Goal: Task Accomplishment & Management: Use online tool/utility

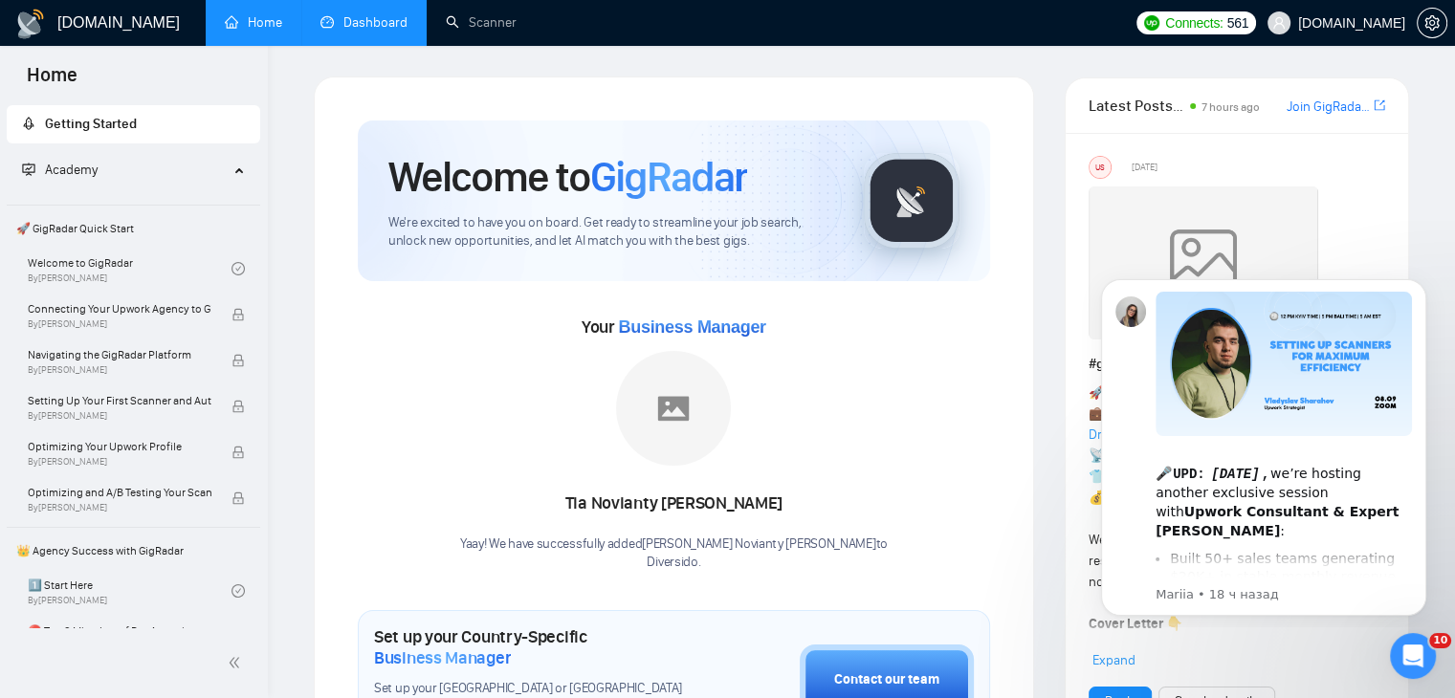
click at [364, 25] on link "Dashboard" at bounding box center [364, 22] width 87 height 16
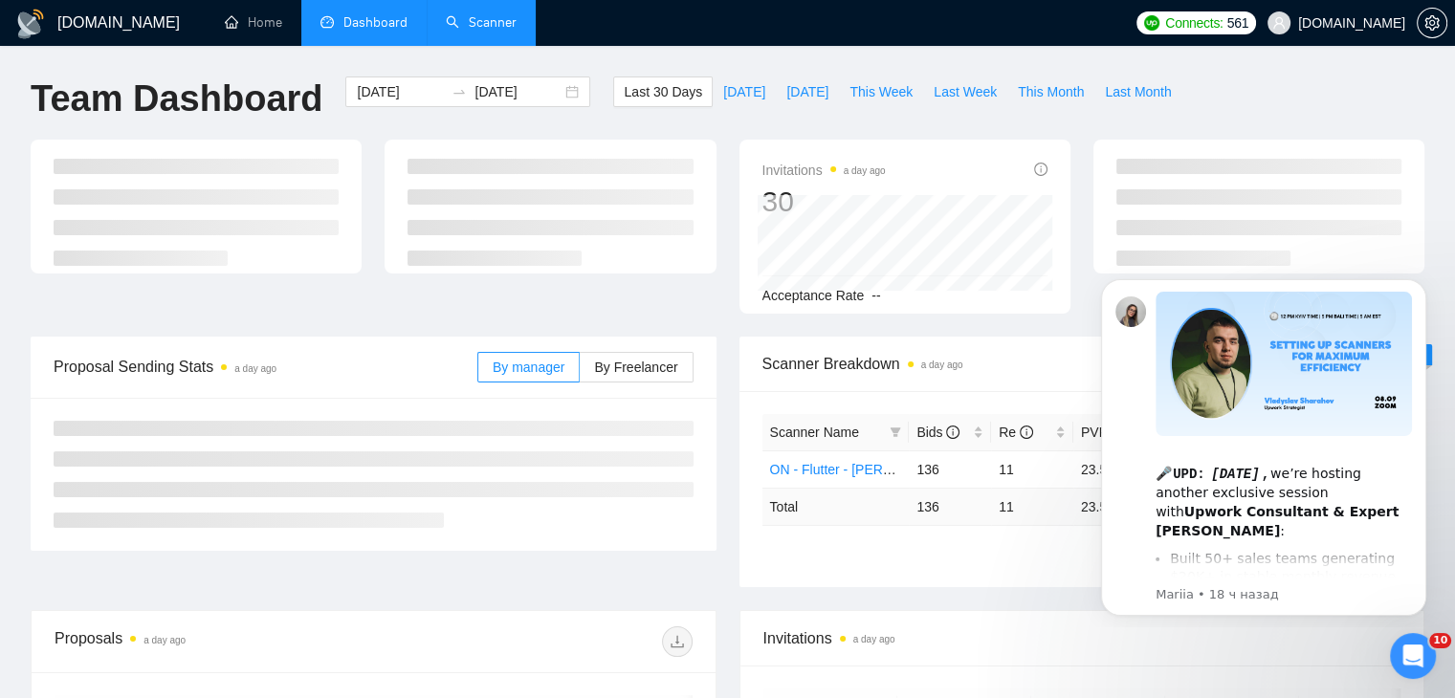
click at [453, 17] on link "Scanner" at bounding box center [481, 22] width 71 height 16
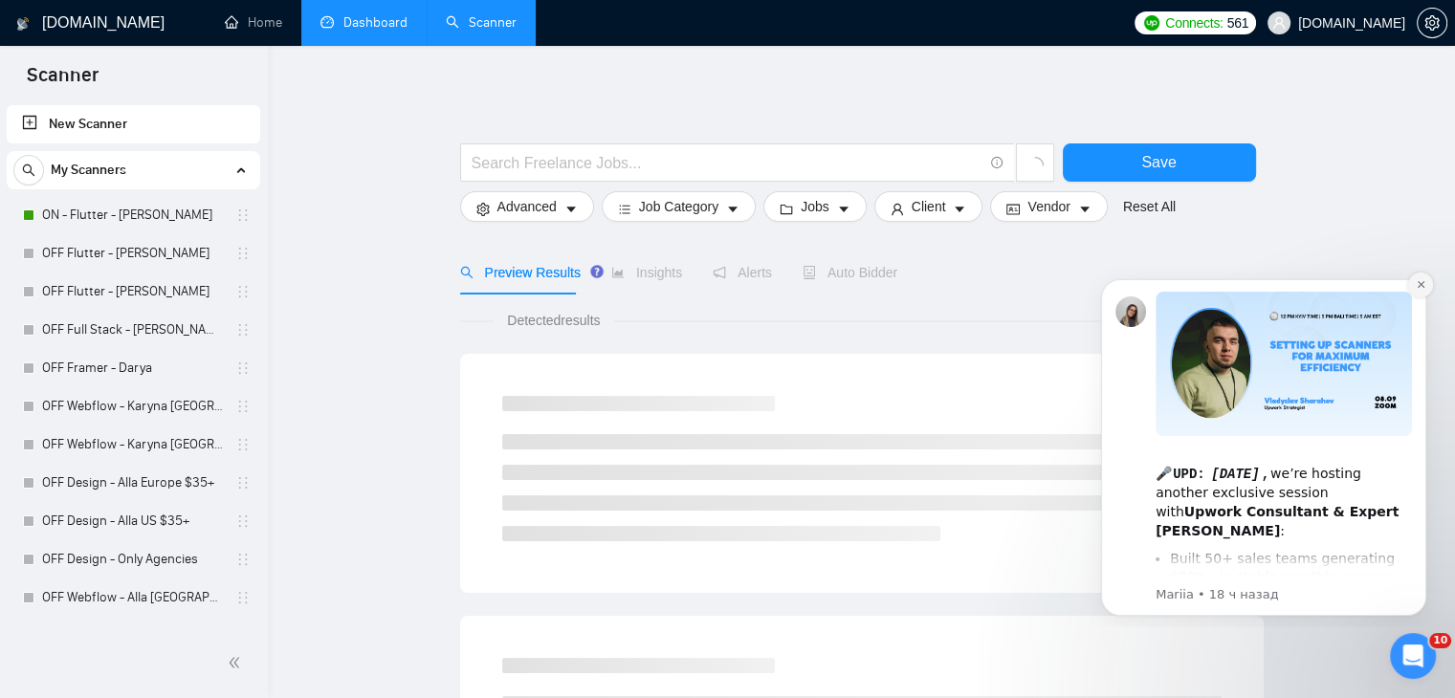
click at [1424, 278] on button "Dismiss notification" at bounding box center [1420, 285] width 25 height 25
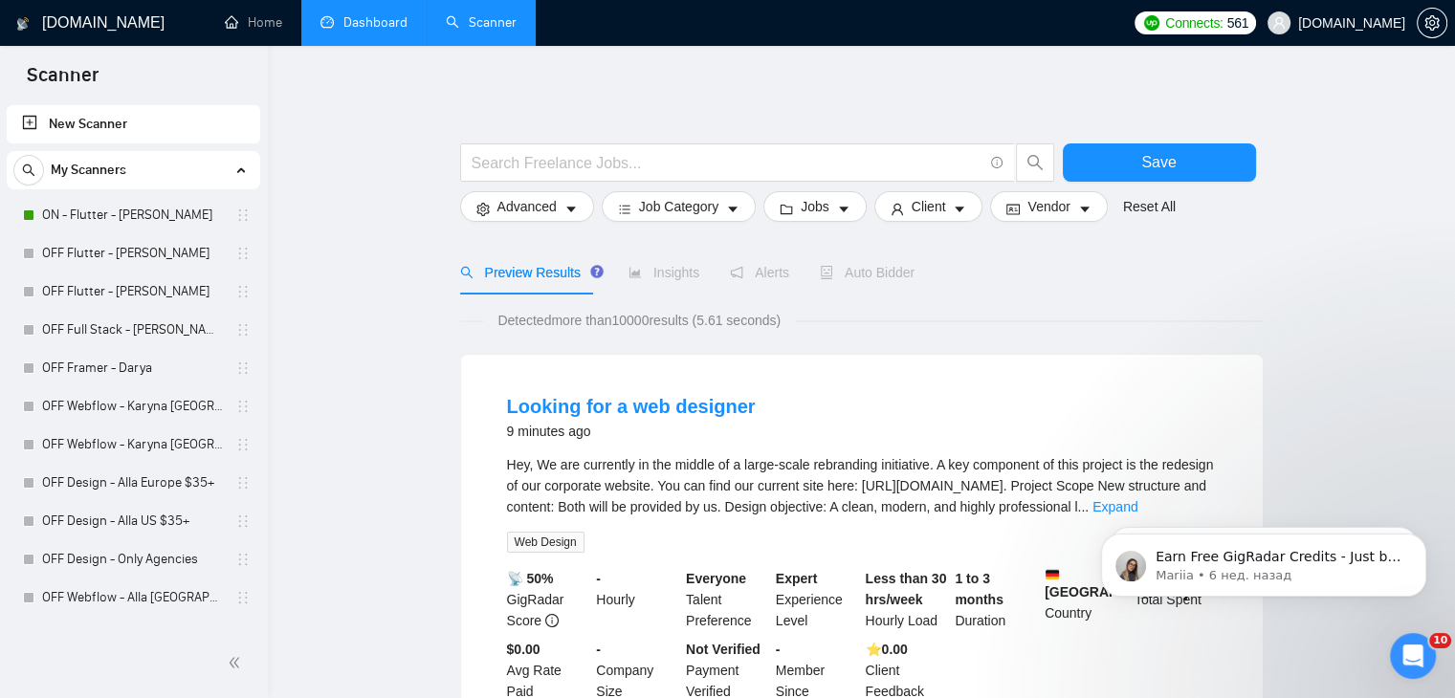
click at [378, 28] on link "Dashboard" at bounding box center [364, 22] width 87 height 16
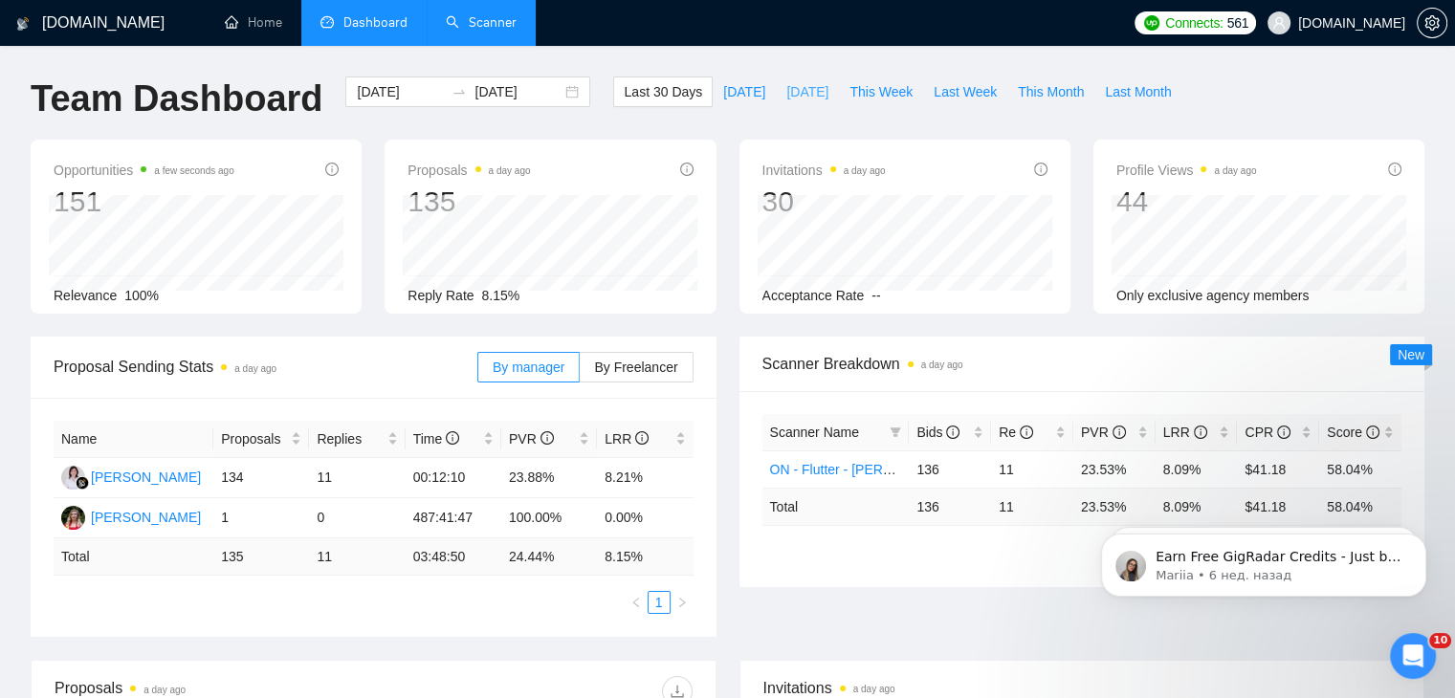
click at [788, 105] on button "[DATE]" at bounding box center [807, 92] width 63 height 31
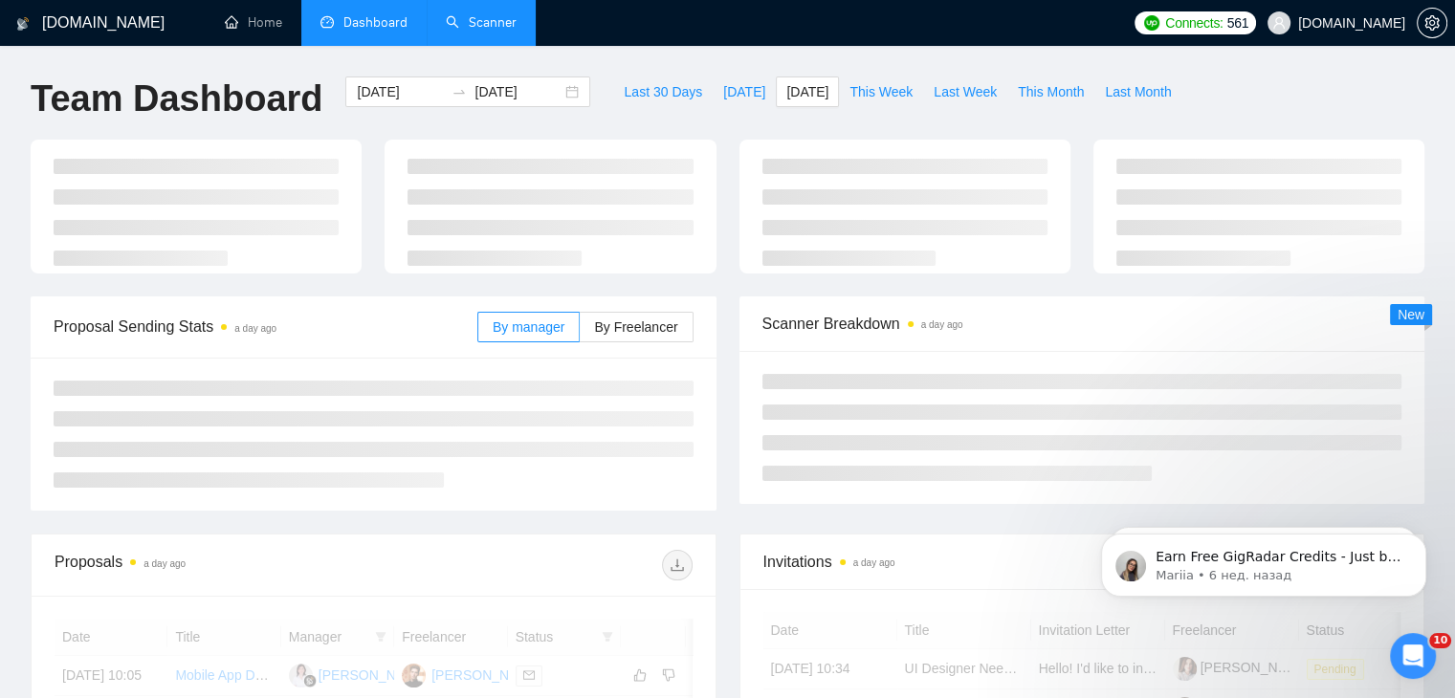
type input "[DATE]"
